Goal: Transaction & Acquisition: Purchase product/service

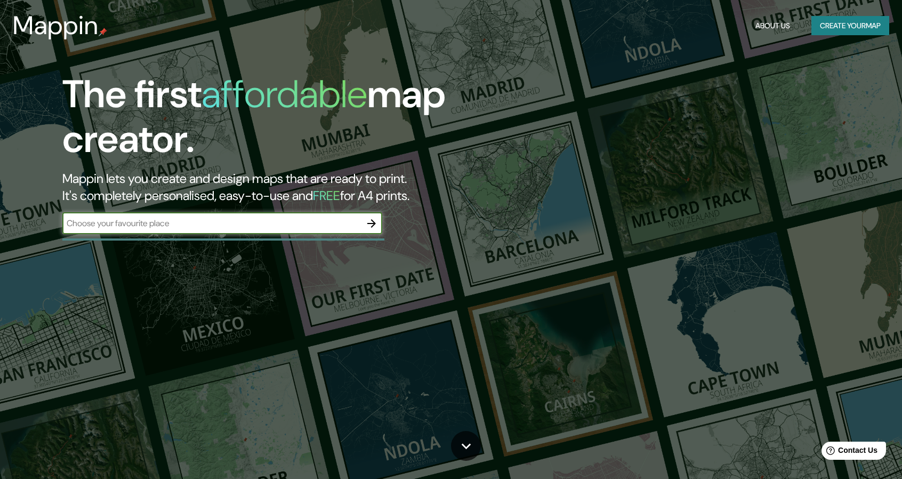
click at [189, 224] on input "text" at bounding box center [211, 223] width 299 height 12
click at [371, 223] on icon "button" at bounding box center [371, 223] width 9 height 9
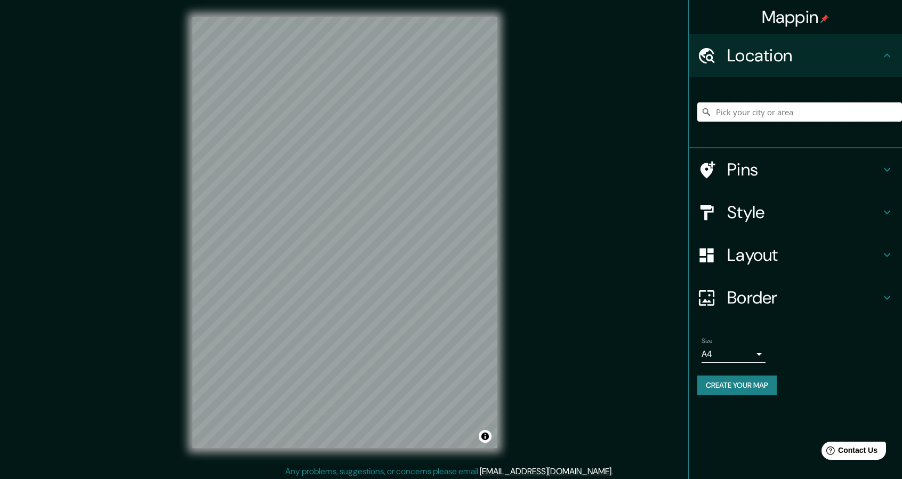
click at [722, 111] on input "Pick your city or area" at bounding box center [799, 111] width 205 height 19
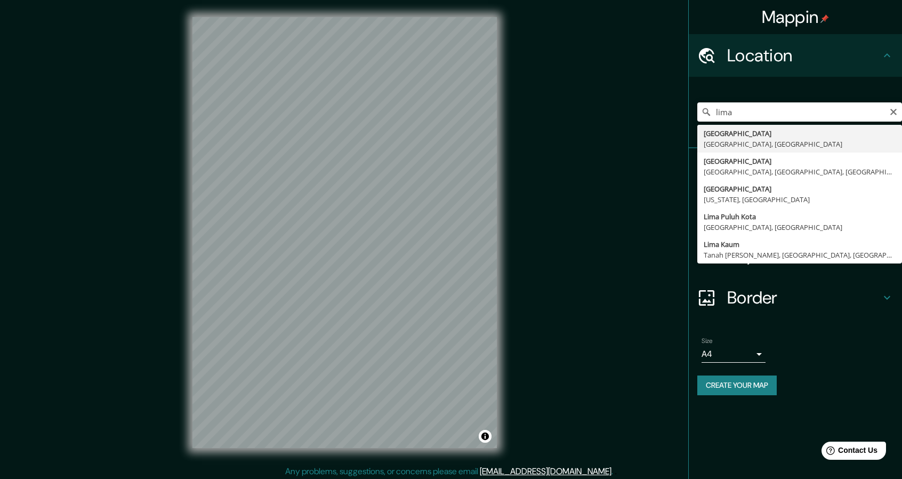
type input "[GEOGRAPHIC_DATA], [GEOGRAPHIC_DATA], [GEOGRAPHIC_DATA]"
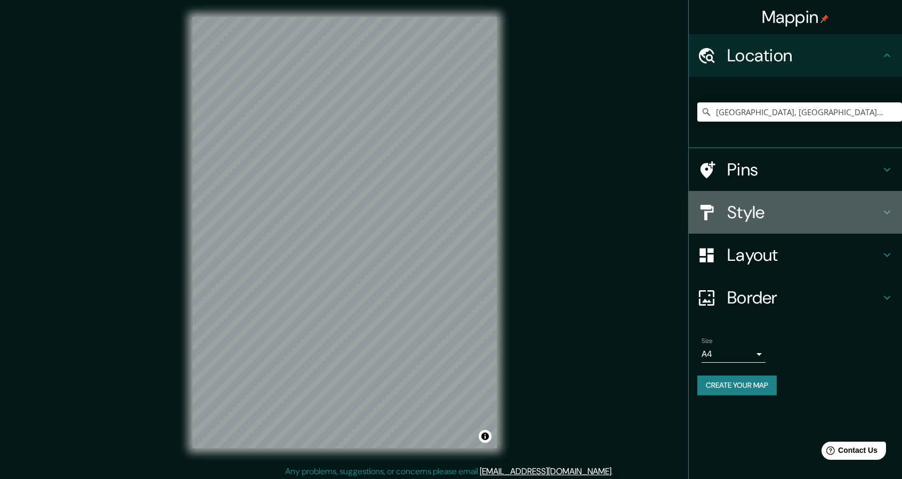
click at [886, 204] on div "Style" at bounding box center [795, 212] width 213 height 43
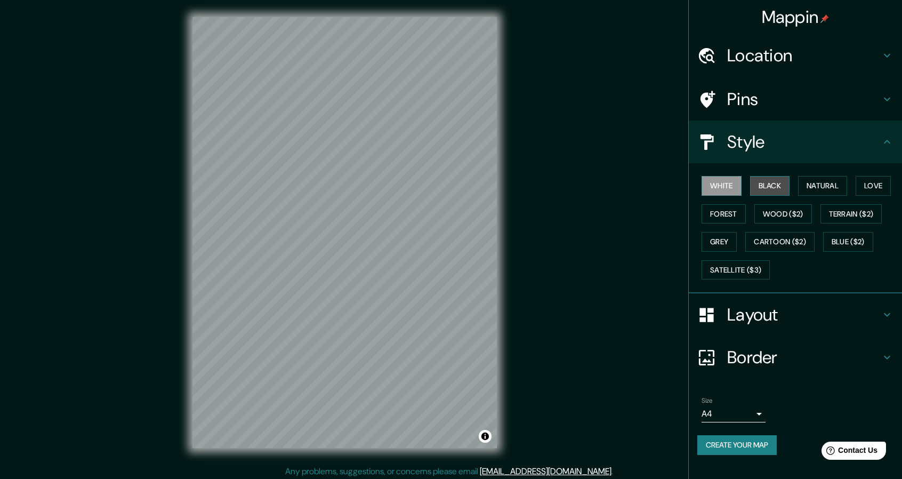
click at [772, 190] on button "Black" at bounding box center [770, 186] width 40 height 20
click at [822, 186] on button "Natural" at bounding box center [822, 186] width 49 height 20
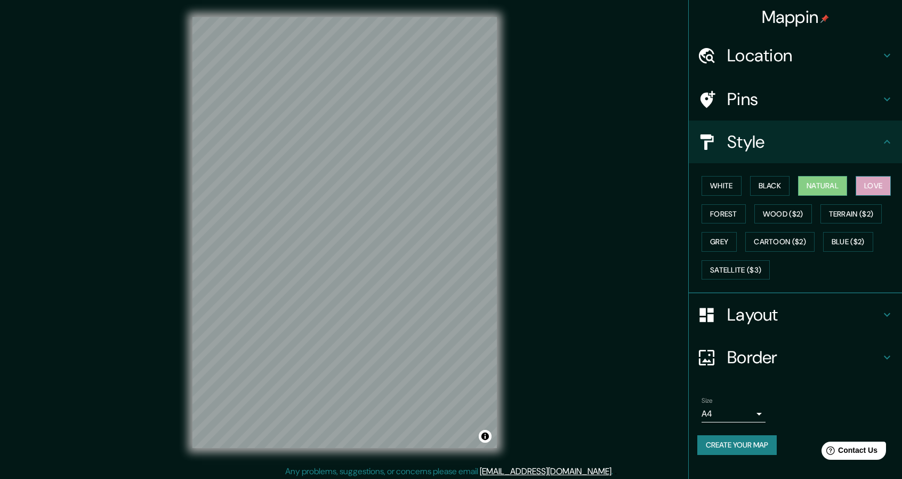
click at [867, 186] on button "Love" at bounding box center [873, 186] width 35 height 20
click at [722, 208] on button "Forest" at bounding box center [724, 214] width 44 height 20
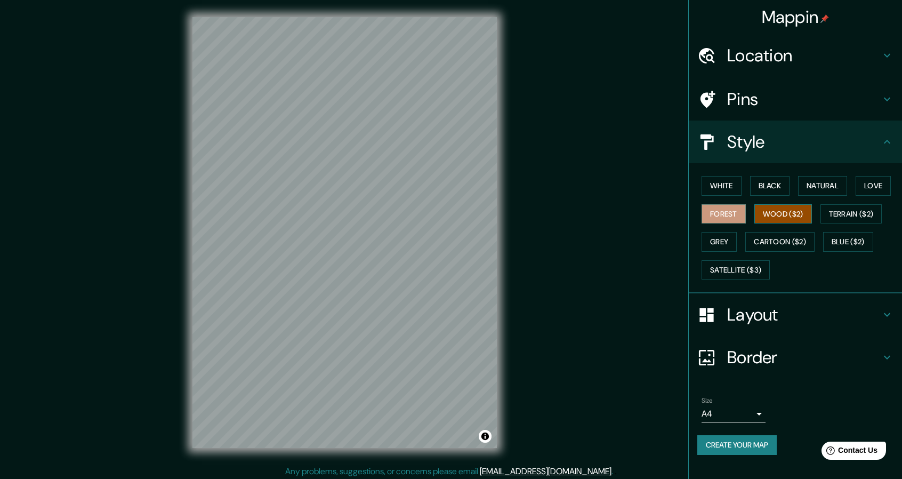
click at [801, 209] on button "Wood ($2)" at bounding box center [783, 214] width 58 height 20
click at [850, 209] on button "Terrain ($2)" at bounding box center [852, 214] width 62 height 20
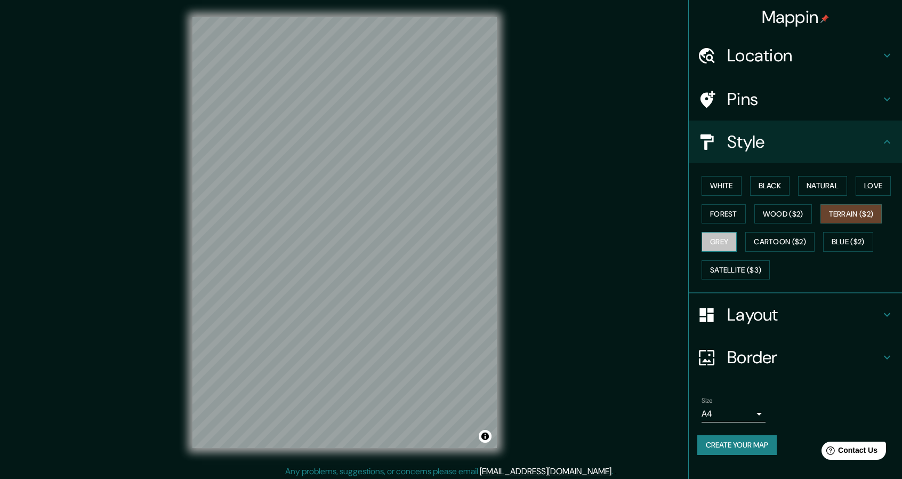
click at [718, 244] on button "Grey" at bounding box center [719, 242] width 35 height 20
click at [800, 242] on button "Cartoon ($2)" at bounding box center [779, 242] width 69 height 20
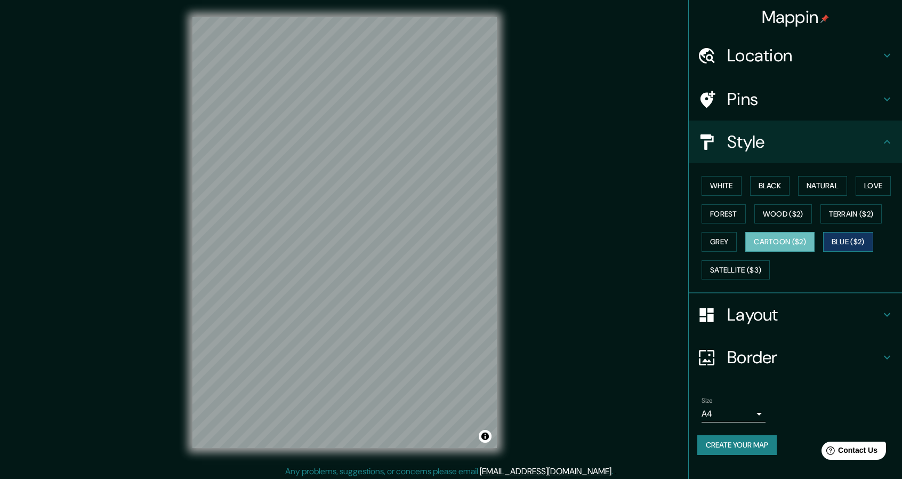
click at [835, 240] on button "Blue ($2)" at bounding box center [848, 242] width 50 height 20
click at [748, 264] on button "Satellite ($3)" at bounding box center [736, 270] width 68 height 20
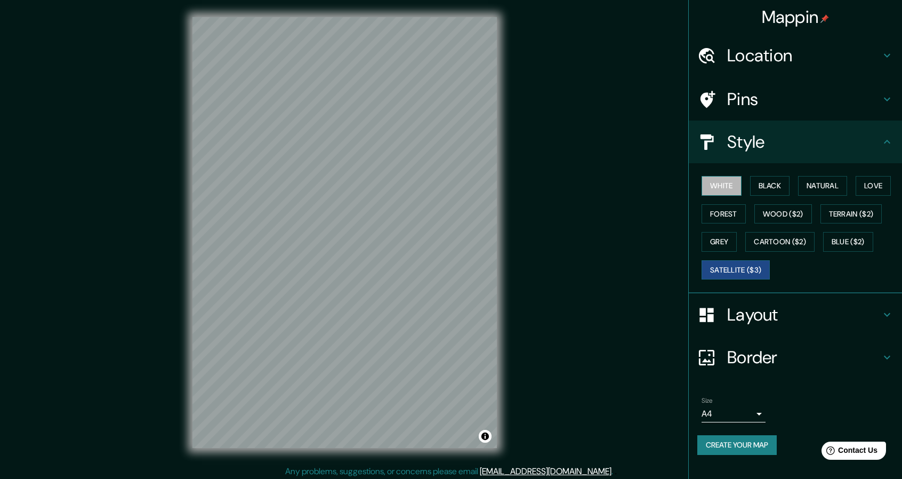
click at [715, 187] on button "White" at bounding box center [722, 186] width 40 height 20
click at [796, 324] on div "Layout" at bounding box center [795, 314] width 213 height 43
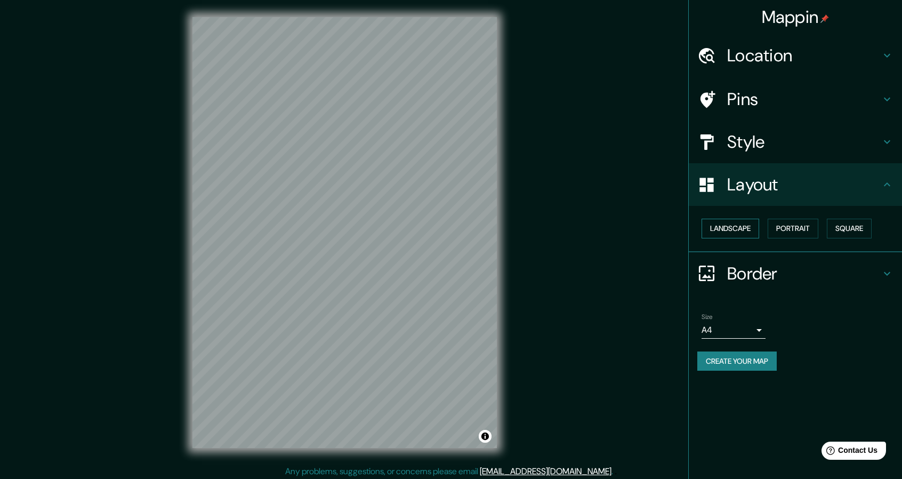
click at [736, 220] on button "Landscape" at bounding box center [731, 229] width 58 height 20
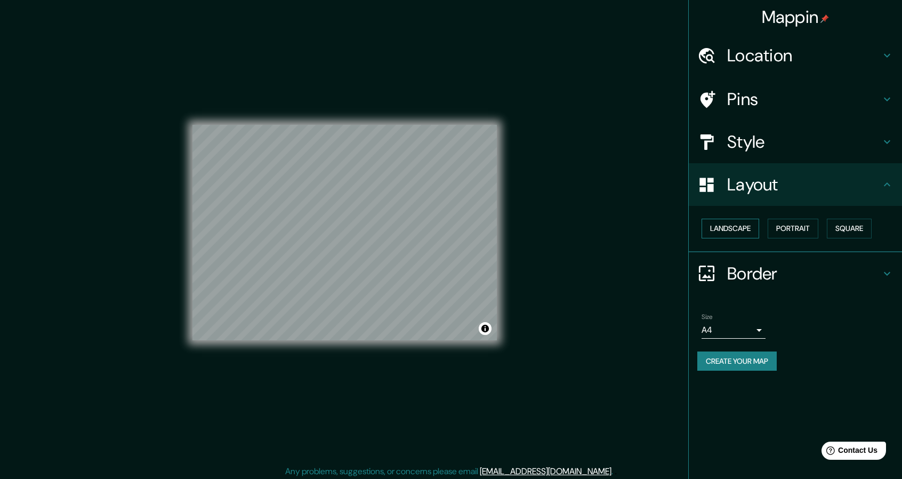
click at [739, 229] on button "Landscape" at bounding box center [731, 229] width 58 height 20
